Goal: Task Accomplishment & Management: Manage account settings

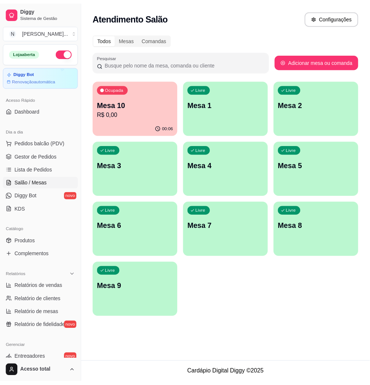
scroll to position [49, 0]
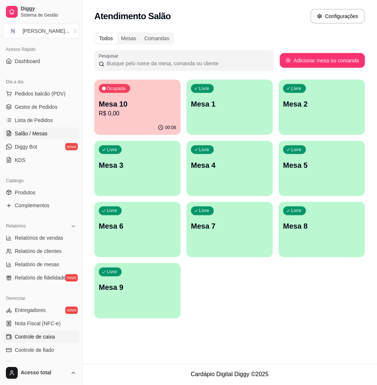
click at [63, 337] on link "Controle de caixa" at bounding box center [41, 337] width 76 height 12
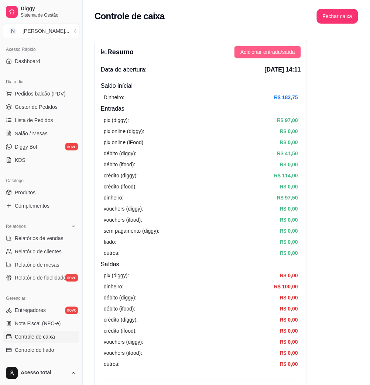
click at [267, 53] on span "Adicionar entrada/saída" at bounding box center [267, 52] width 55 height 8
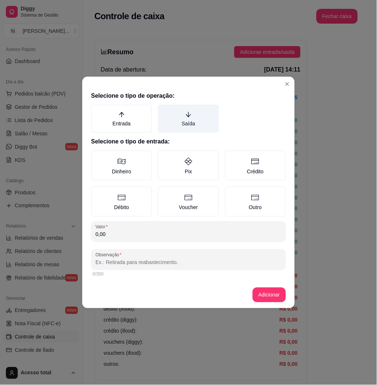
click at [203, 123] on label "Saída" at bounding box center [188, 119] width 61 height 28
click at [164, 110] on button "Saída" at bounding box center [161, 107] width 6 height 6
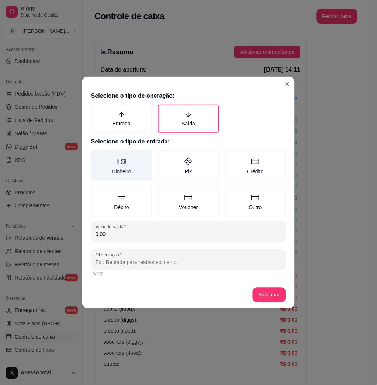
click at [125, 166] on label "Dinheiro" at bounding box center [121, 166] width 61 height 30
click at [97, 156] on button "Dinheiro" at bounding box center [94, 153] width 6 height 6
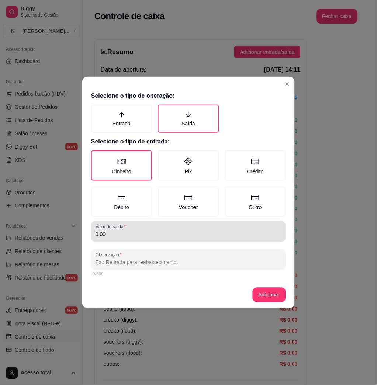
click at [159, 240] on div "Valor de saída 0,00" at bounding box center [188, 231] width 195 height 21
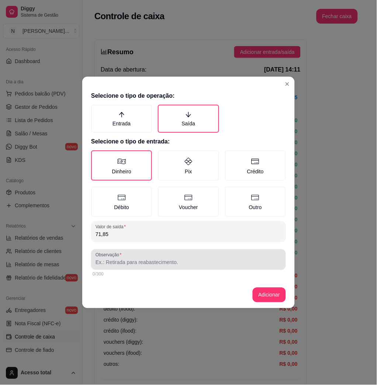
type input "71,85"
click at [161, 253] on div at bounding box center [189, 259] width 186 height 15
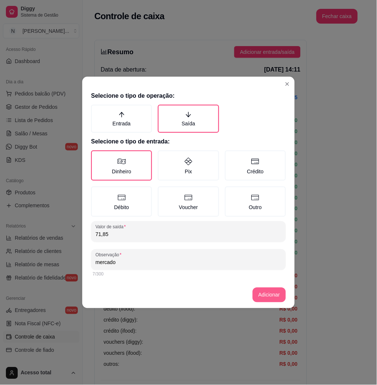
type input "mercado"
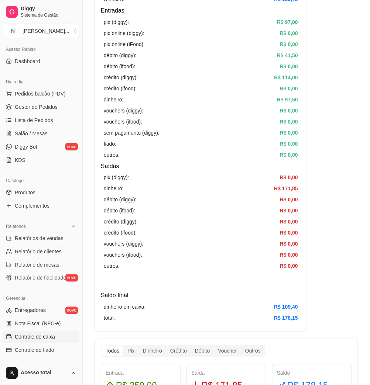
scroll to position [148, 0]
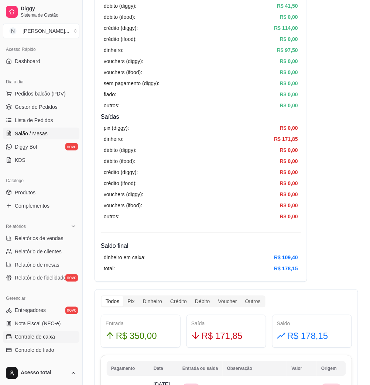
click at [30, 135] on span "Salão / Mesas" at bounding box center [31, 133] width 33 height 7
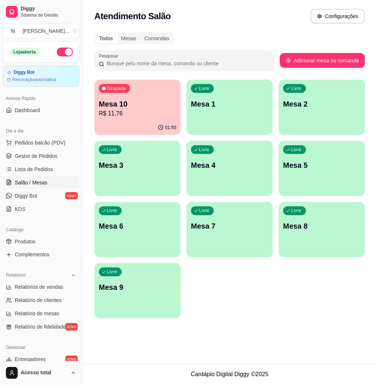
click at [219, 121] on div "Livre Mesa 1" at bounding box center [230, 103] width 86 height 47
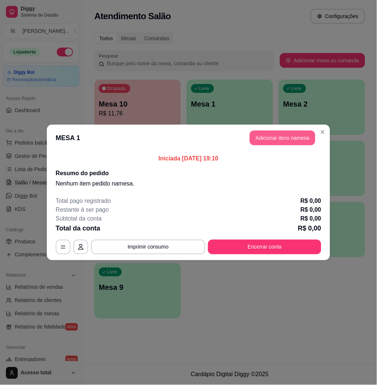
click at [290, 140] on button "Adicionar itens na mesa" at bounding box center [283, 138] width 66 height 15
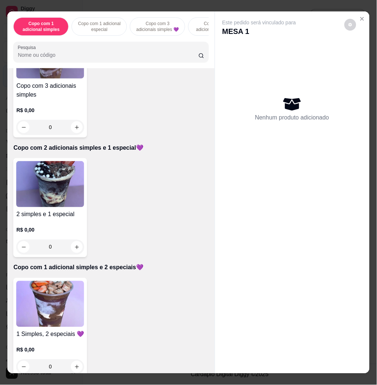
scroll to position [393, 0]
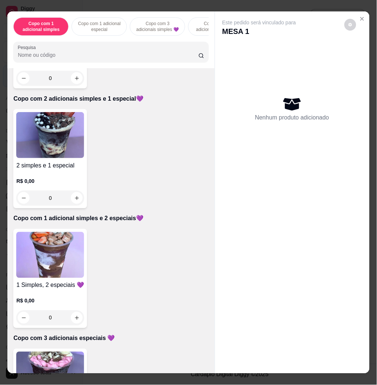
click at [58, 263] on img at bounding box center [50, 255] width 68 height 46
click at [360, 16] on icon "Close" at bounding box center [363, 19] width 6 height 6
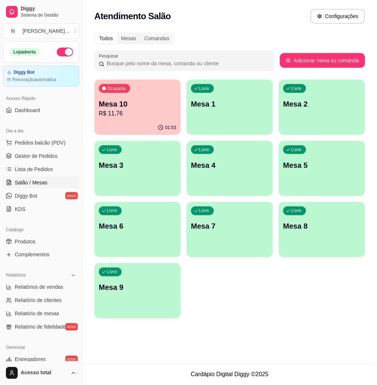
click at [161, 99] on div "Ocupada Mesa 10 R$ 11,76" at bounding box center [137, 100] width 86 height 41
click at [207, 110] on div "Livre Mesa 1" at bounding box center [230, 103] width 86 height 47
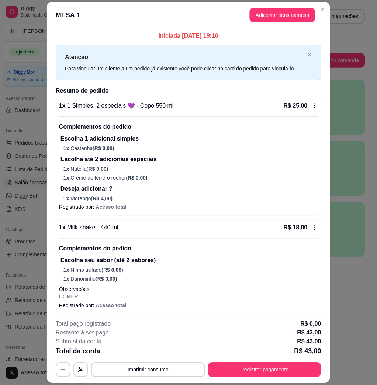
scroll to position [12, 0]
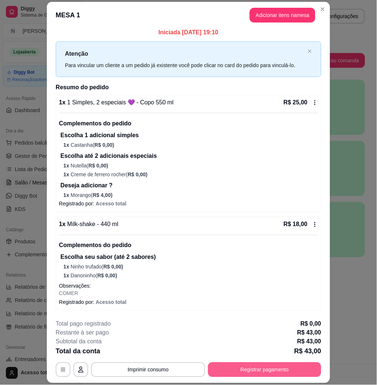
click at [277, 374] on button "Registrar pagamento" at bounding box center [264, 370] width 113 height 15
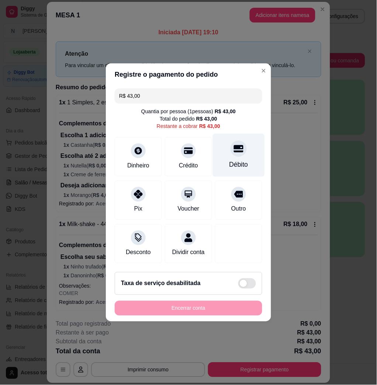
click at [230, 161] on div "Débito" at bounding box center [239, 165] width 19 height 10
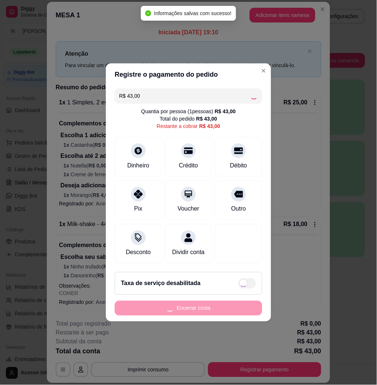
type input "R$ 0,00"
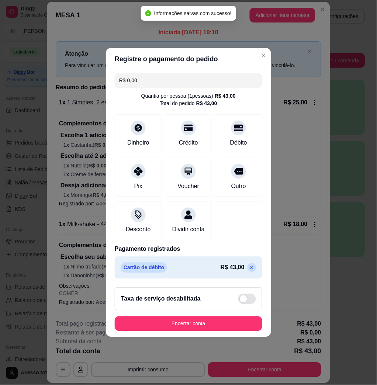
click at [185, 327] on button "Encerrar conta" at bounding box center [189, 324] width 148 height 15
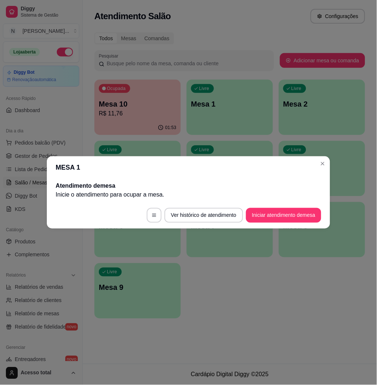
scroll to position [0, 0]
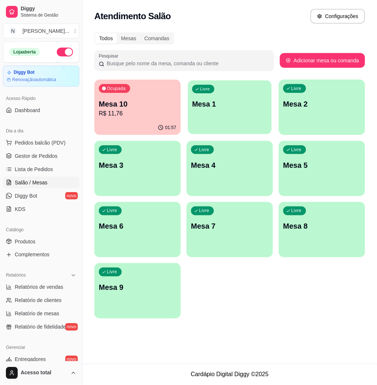
click at [206, 121] on div "Livre Mesa 1" at bounding box center [230, 102] width 84 height 45
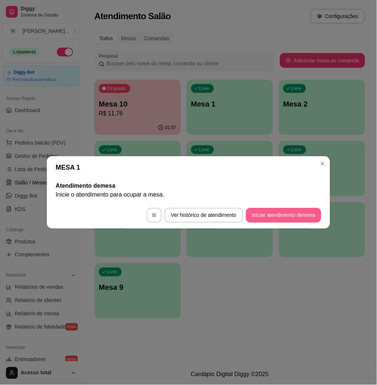
click at [280, 212] on button "Iniciar atendimento de mesa" at bounding box center [283, 215] width 75 height 15
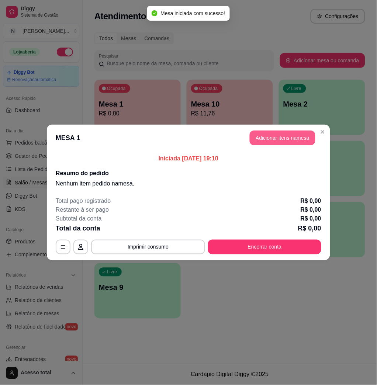
click at [277, 145] on button "Adicionar itens na mesa" at bounding box center [283, 138] width 66 height 15
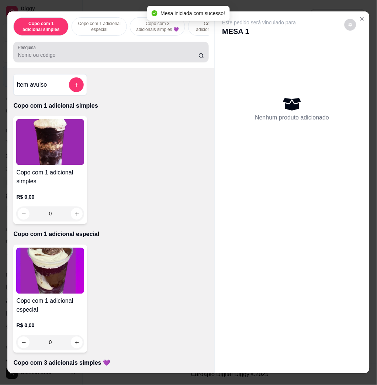
click at [126, 57] on input "Pesquisa" at bounding box center [108, 54] width 181 height 7
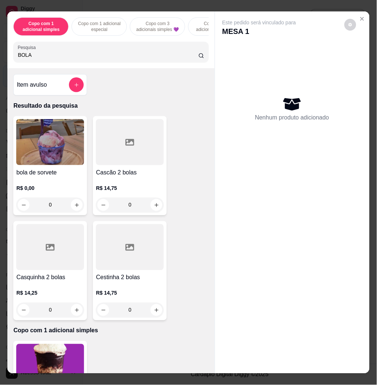
type input "BOLA"
click at [55, 142] on img at bounding box center [50, 142] width 68 height 46
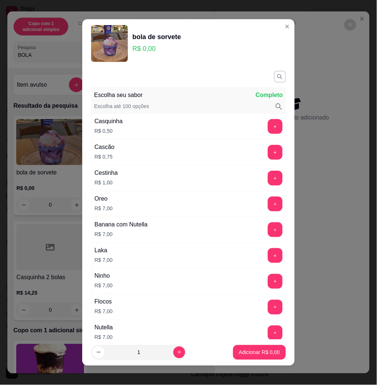
scroll to position [98, 0]
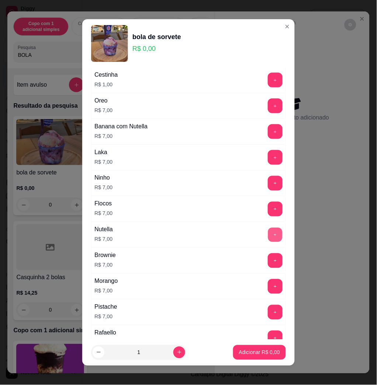
click at [268, 234] on button "+" at bounding box center [275, 235] width 14 height 14
click at [268, 234] on button "+" at bounding box center [275, 235] width 15 height 15
click at [268, 234] on button "+" at bounding box center [275, 235] width 14 height 14
click at [246, 355] on p "Adicionar R$ 28,00" at bounding box center [258, 352] width 44 height 7
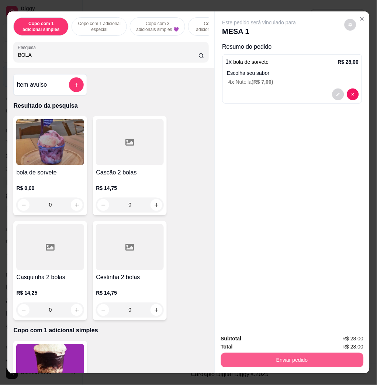
click at [290, 356] on button "Enviar pedido" at bounding box center [292, 360] width 143 height 15
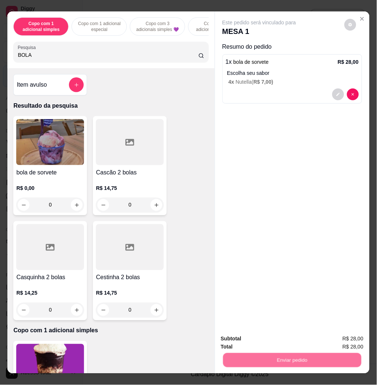
click at [331, 339] on button "Enviar pedido" at bounding box center [344, 339] width 42 height 14
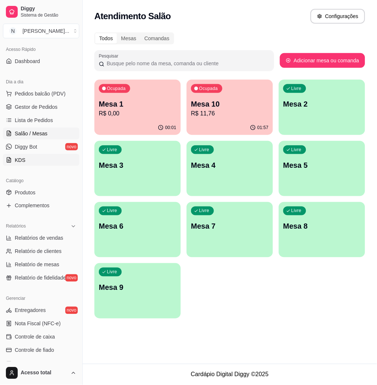
scroll to position [0, 0]
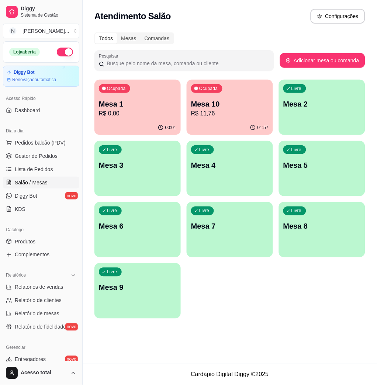
click at [237, 333] on div "Atendimento Salão Configurações Todos Mesas Comandas Pesquisar Adicionar mesa o…" at bounding box center [230, 182] width 295 height 364
click at [330, 103] on p "Mesa 2" at bounding box center [322, 104] width 75 height 10
click at [240, 87] on div "Ocupada Mesa 10 R$ 11,76" at bounding box center [230, 100] width 86 height 41
click at [163, 123] on div "00:03" at bounding box center [137, 128] width 86 height 14
click at [345, 99] on div "Livre Mesa 2" at bounding box center [323, 102] width 84 height 45
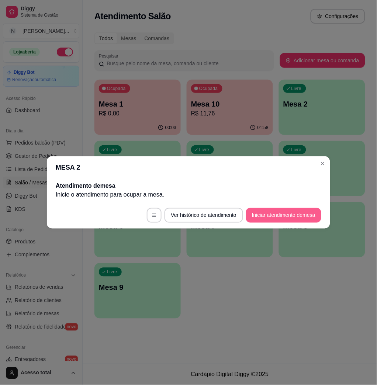
click at [289, 216] on button "Iniciar atendimento de mesa" at bounding box center [283, 215] width 75 height 15
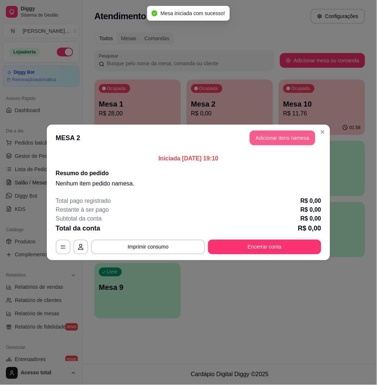
click at [288, 142] on button "Adicionar itens na mesa" at bounding box center [283, 138] width 66 height 15
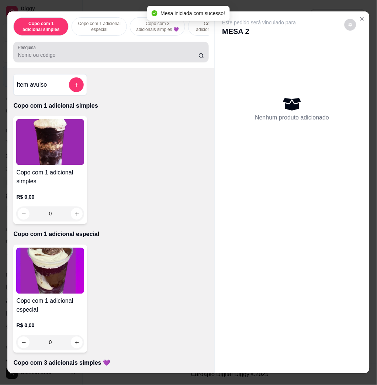
click at [152, 58] on input "Pesquisa" at bounding box center [108, 54] width 181 height 7
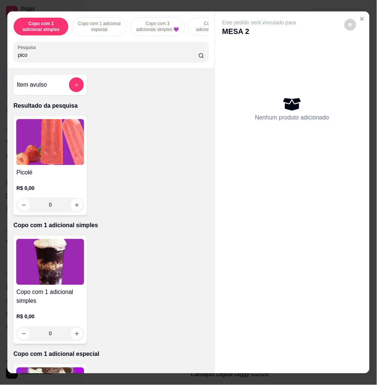
type input "pico"
click at [64, 157] on img at bounding box center [50, 142] width 68 height 46
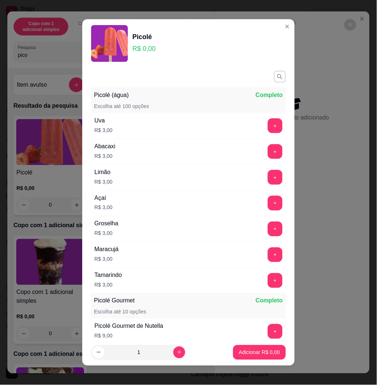
scroll to position [148, 0]
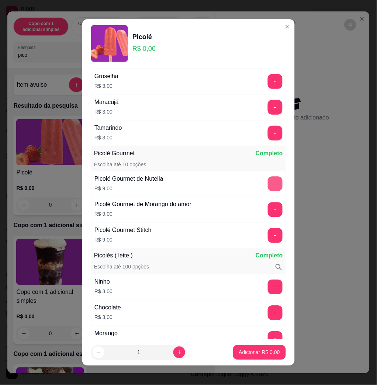
click at [268, 188] on button "+" at bounding box center [275, 184] width 15 height 15
click at [268, 188] on button "+" at bounding box center [275, 184] width 14 height 14
click at [256, 354] on p "Adicionar R$ 27,00" at bounding box center [258, 352] width 44 height 7
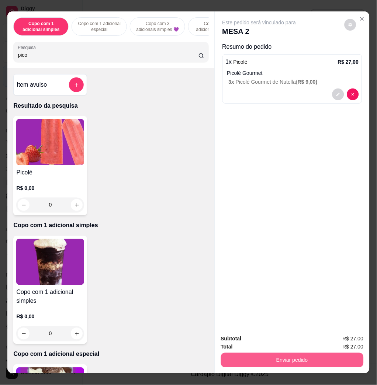
click at [317, 359] on button "Enviar pedido" at bounding box center [292, 360] width 143 height 15
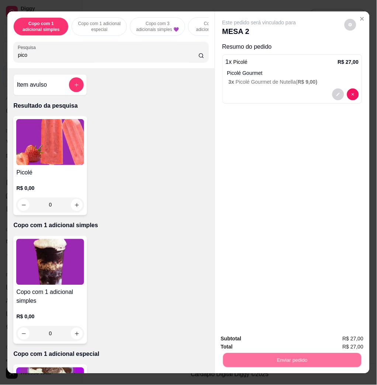
click at [338, 335] on button "Enviar pedido" at bounding box center [344, 339] width 42 height 14
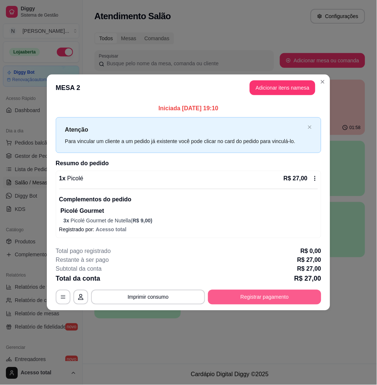
click at [264, 292] on button "Registrar pagamento" at bounding box center [264, 297] width 113 height 15
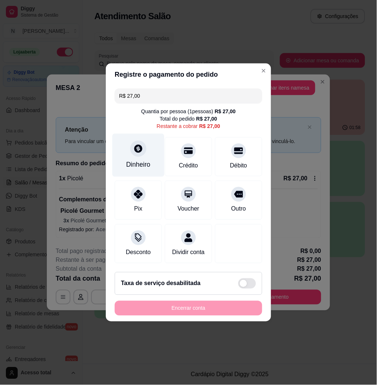
click at [138, 163] on div "Dinheiro" at bounding box center [138, 165] width 24 height 10
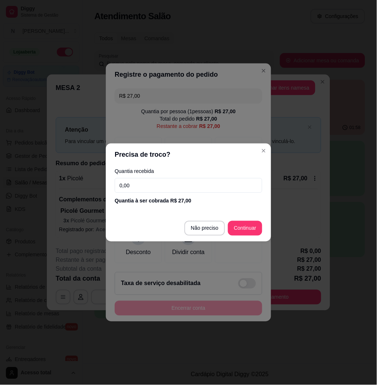
click at [162, 183] on input "0,00" at bounding box center [189, 185] width 148 height 15
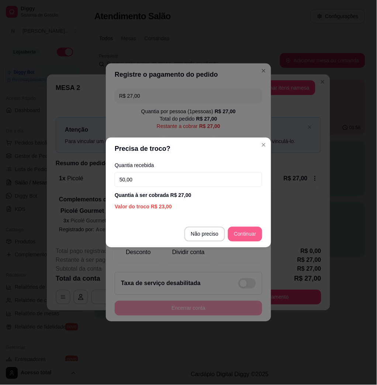
type input "50,00"
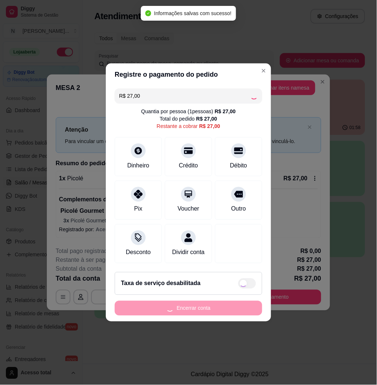
type input "R$ 0,00"
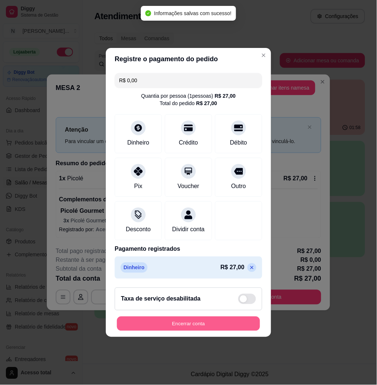
click at [190, 330] on button "Encerrar conta" at bounding box center [188, 324] width 143 height 14
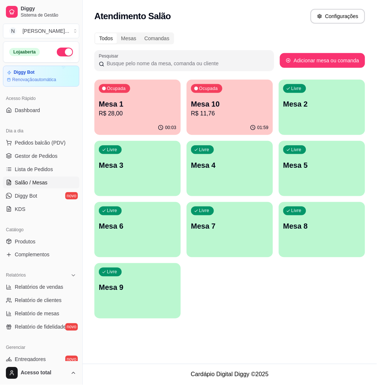
click at [239, 118] on div "Ocupada Mesa 10 R$ 11,76" at bounding box center [230, 100] width 86 height 41
click at [208, 110] on p "R$ 11,76" at bounding box center [230, 113] width 78 height 9
click at [131, 112] on p "R$ 28,00" at bounding box center [138, 113] width 78 height 9
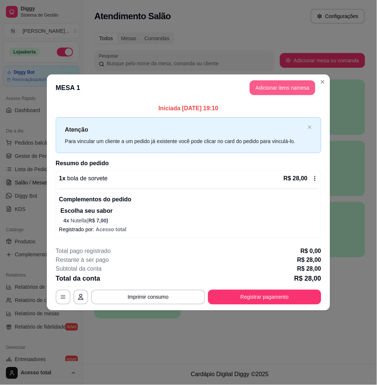
click at [289, 82] on button "Adicionar itens na mesa" at bounding box center [283, 87] width 66 height 15
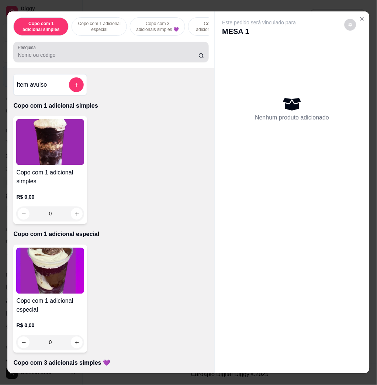
click at [137, 59] on input "Pesquisa" at bounding box center [108, 54] width 181 height 7
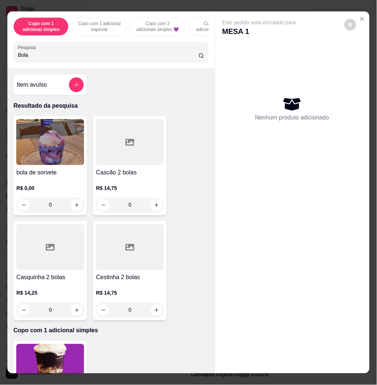
type input "Bola"
click at [44, 139] on img at bounding box center [50, 142] width 68 height 46
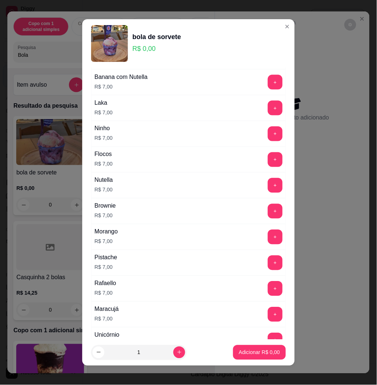
scroll to position [246, 0]
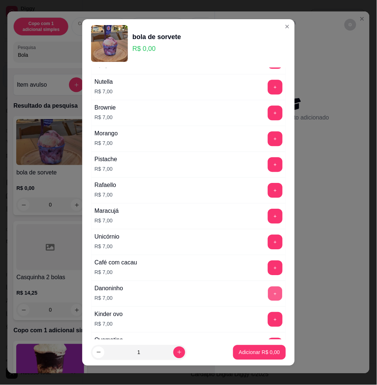
click at [268, 292] on button "+" at bounding box center [275, 294] width 14 height 14
click at [258, 348] on button "Adicionar R$ 7,00" at bounding box center [259, 352] width 53 height 15
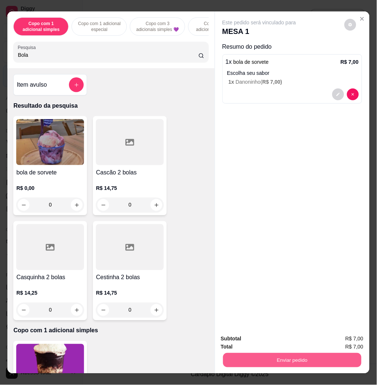
click at [302, 358] on button "Enviar pedido" at bounding box center [292, 360] width 138 height 14
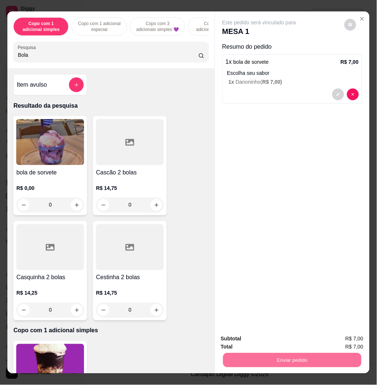
click at [308, 279] on div "Este pedido será vinculado para MESA 1 Resumo do pedido 1 x bola de sorvete R$ …" at bounding box center [292, 169] width 155 height 317
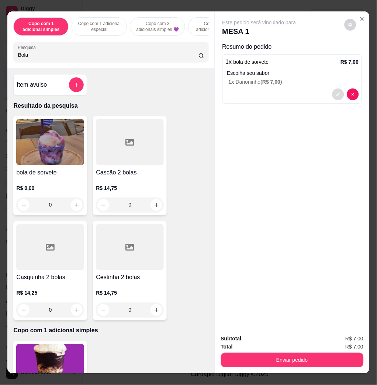
click at [338, 93] on button "decrease-product-quantity" at bounding box center [339, 95] width 12 height 12
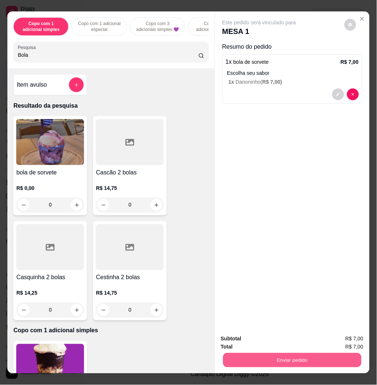
click at [336, 353] on button "Enviar pedido" at bounding box center [292, 360] width 138 height 14
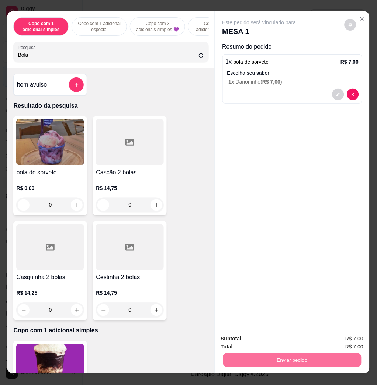
click at [358, 339] on button "Enviar pedido" at bounding box center [344, 339] width 41 height 14
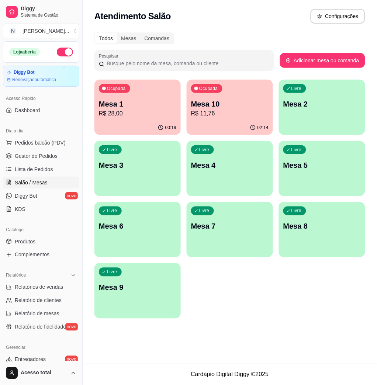
click at [117, 122] on div "00:19" at bounding box center [137, 128] width 86 height 14
click at [114, 123] on div "00:19" at bounding box center [138, 127] width 84 height 14
click at [143, 117] on p "R$ 28,00" at bounding box center [138, 113] width 78 height 9
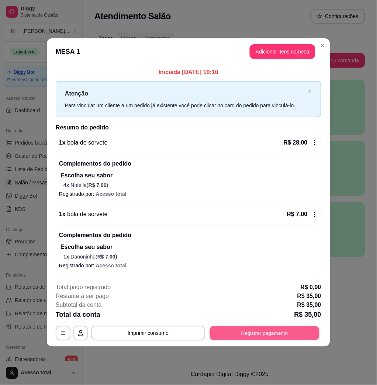
click at [224, 340] on button "Registrar pagamento" at bounding box center [265, 333] width 110 height 14
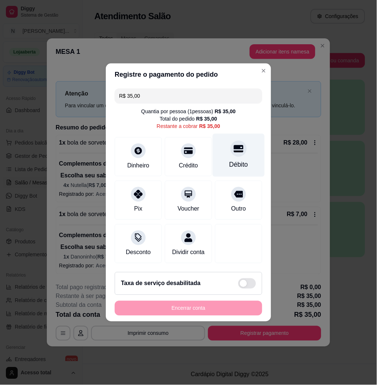
click at [235, 162] on div "Débito" at bounding box center [239, 165] width 19 height 10
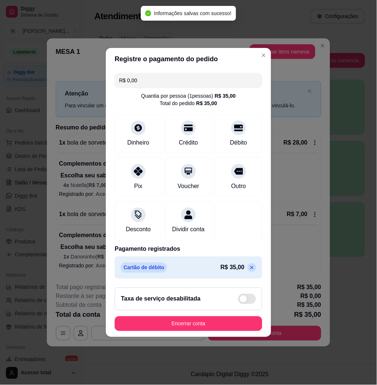
type input "R$ 0,00"
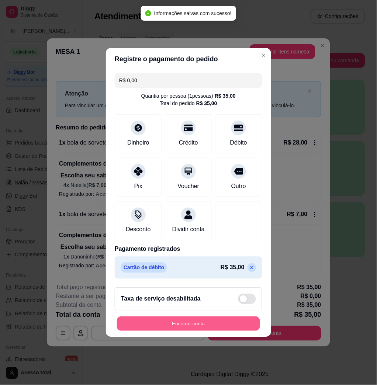
click at [230, 323] on button "Encerrar conta" at bounding box center [188, 324] width 143 height 14
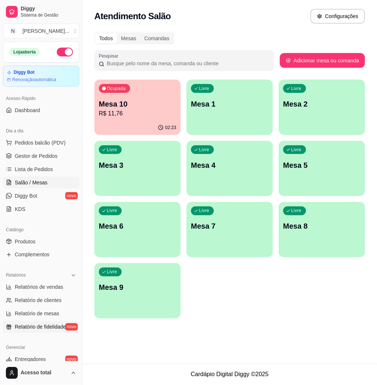
scroll to position [98, 0]
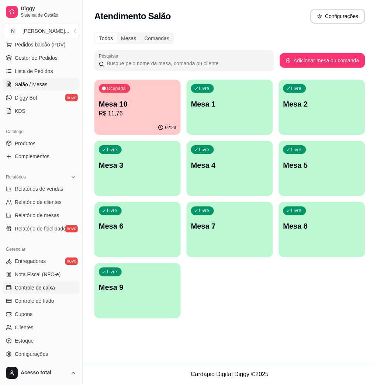
click at [45, 283] on link "Controle de caixa" at bounding box center [41, 288] width 76 height 12
